Goal: Find specific page/section: Find specific page/section

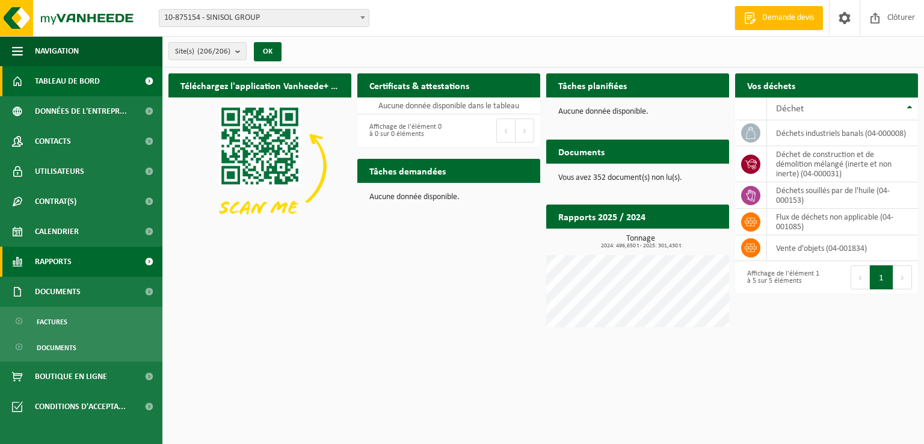
click at [69, 265] on span "Rapports" at bounding box center [53, 262] width 37 height 30
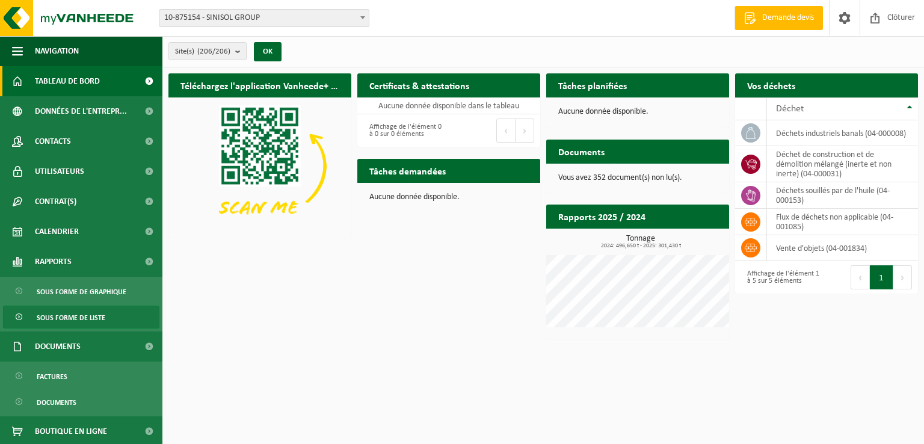
click at [70, 322] on span "Sous forme de liste" at bounding box center [71, 317] width 69 height 23
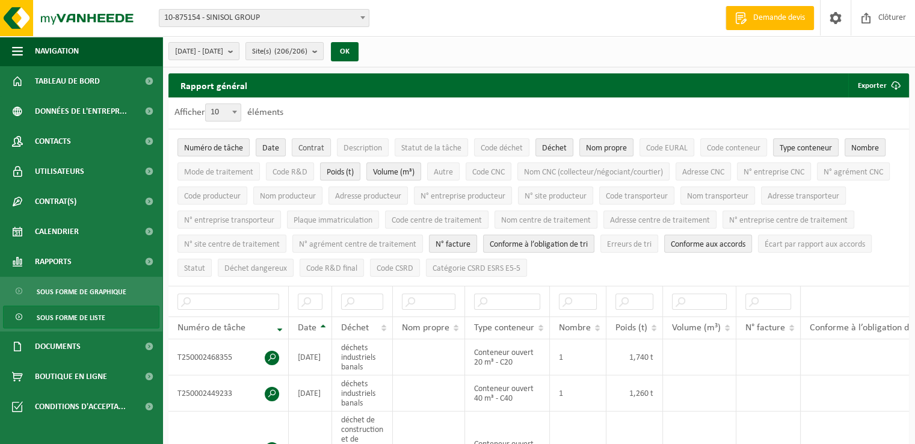
click at [298, 147] on span "Contrat" at bounding box center [311, 148] width 26 height 9
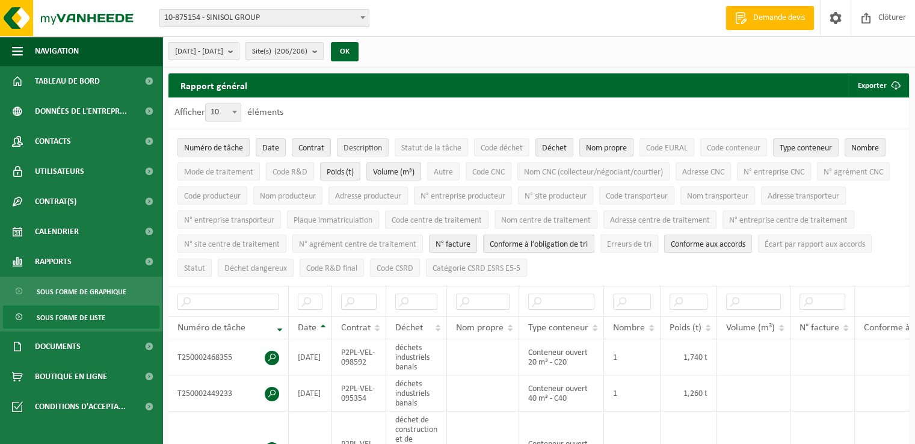
click at [349, 144] on span "Description" at bounding box center [362, 148] width 38 height 9
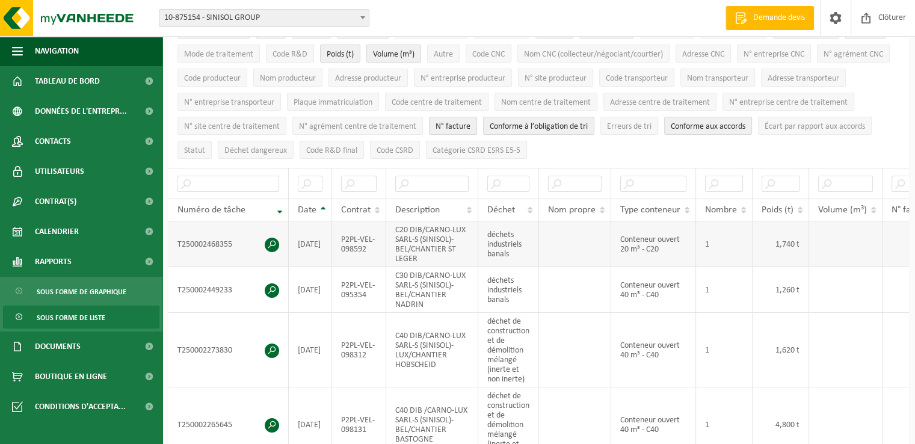
scroll to position [180, 0]
